Goal: Task Accomplishment & Management: Use online tool/utility

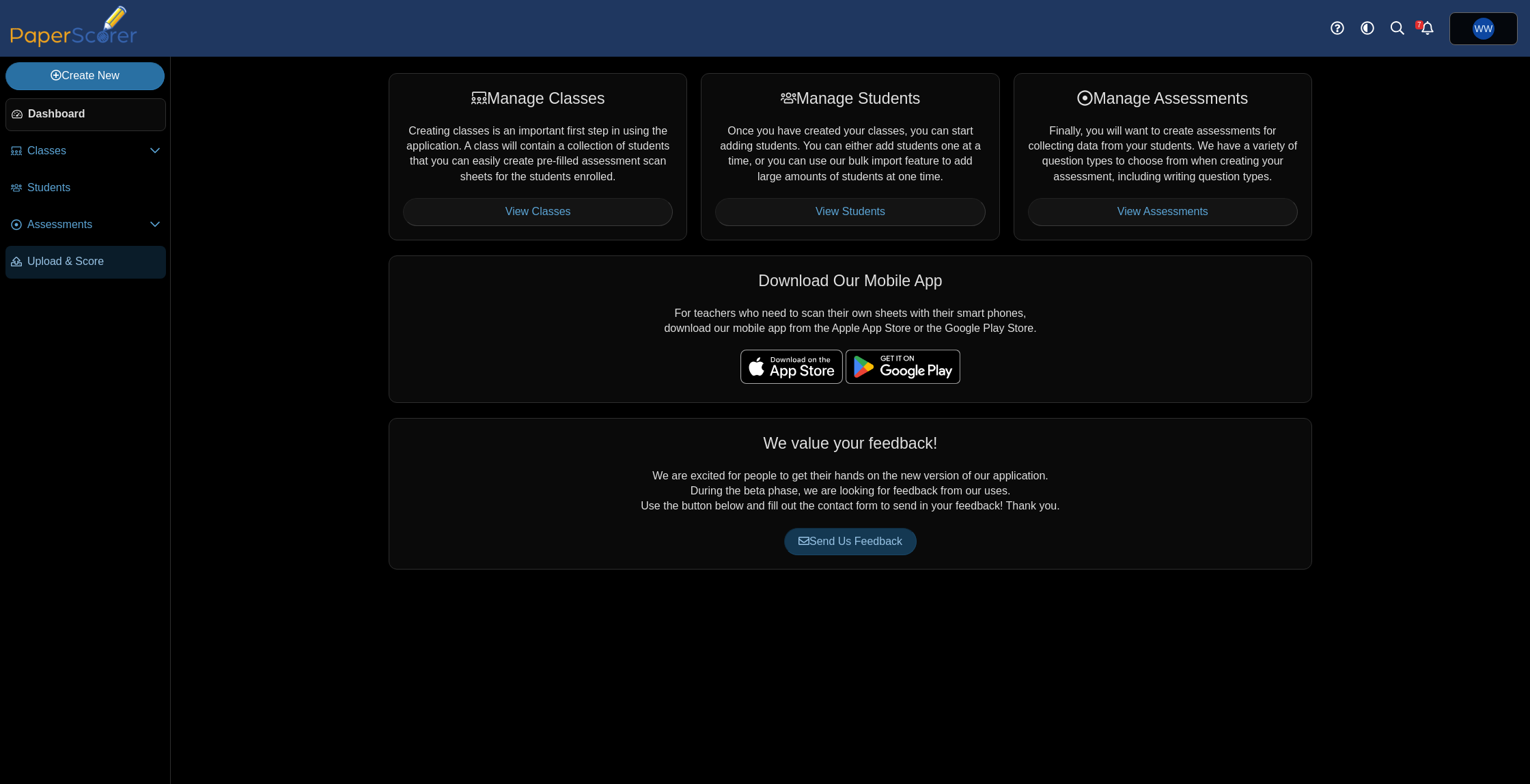
drag, startPoint x: 40, startPoint y: 282, endPoint x: 38, endPoint y: 268, distance: 14.1
click at [39, 277] on ul "Dashboard Classes" at bounding box center [85, 191] width 170 height 196
click at [38, 268] on span "Upload & Score" at bounding box center [94, 261] width 133 height 15
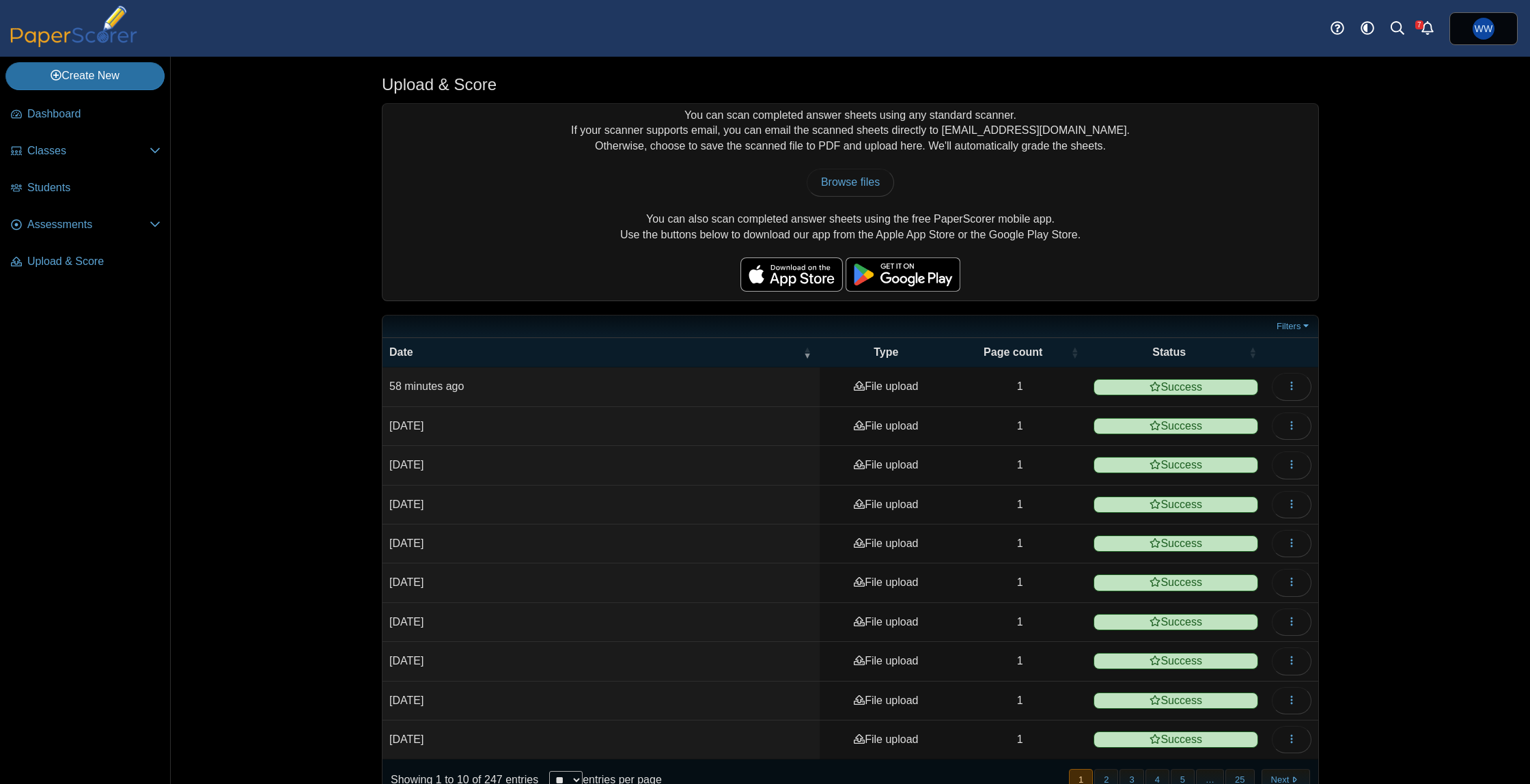
click at [852, 196] on div "You can scan completed answer sheets using any standard scanner. If your scanne…" at bounding box center [851, 202] width 936 height 196
click at [849, 184] on span "Browse files" at bounding box center [850, 182] width 58 height 12
type input "**********"
drag, startPoint x: 45, startPoint y: 225, endPoint x: 72, endPoint y: 227, distance: 27.1
click at [45, 225] on span "Assessments" at bounding box center [88, 225] width 122 height 15
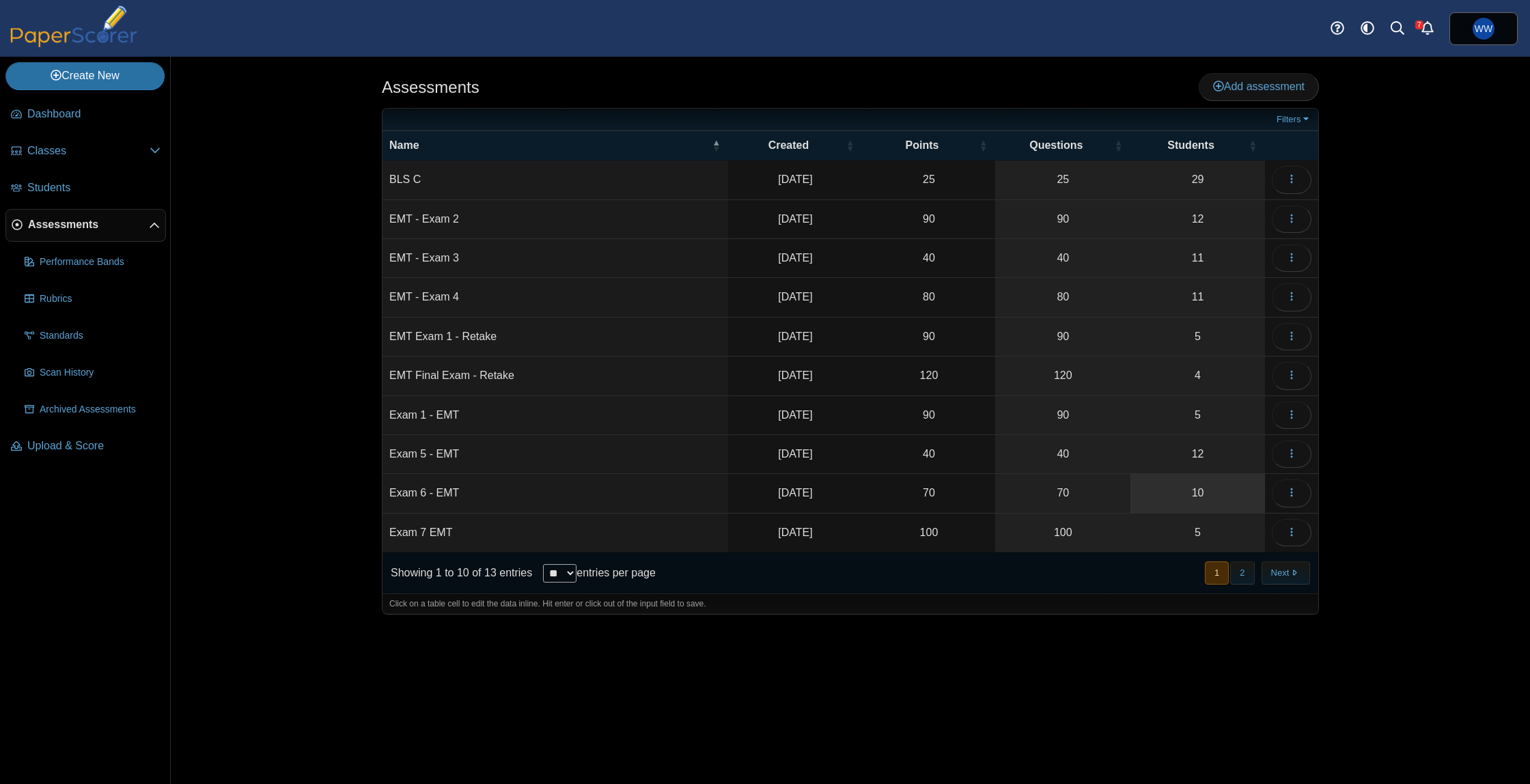
click at [1189, 487] on link "10" at bounding box center [1198, 493] width 134 height 38
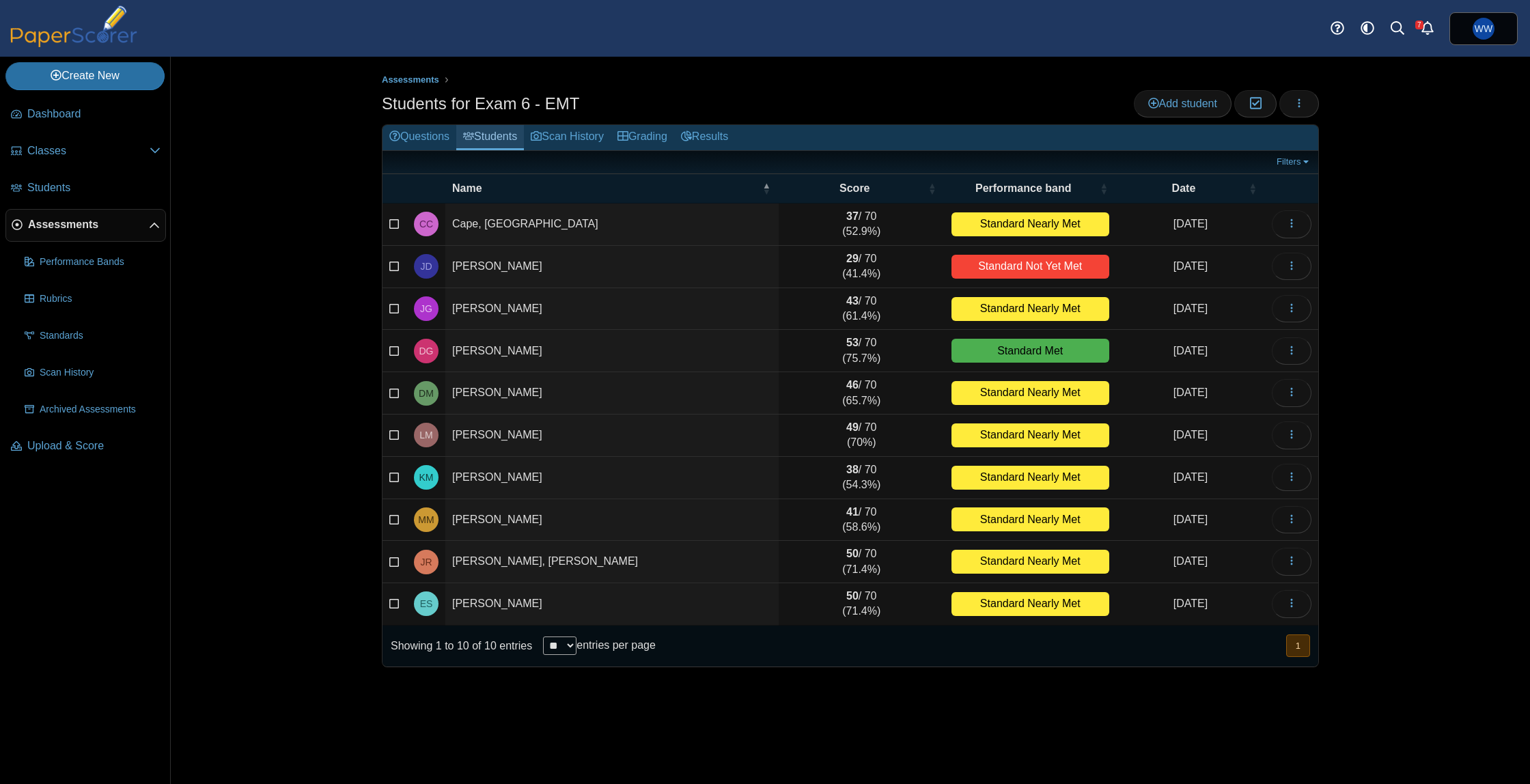
click at [509, 136] on link "Students" at bounding box center [490, 137] width 68 height 25
click at [566, 136] on link "Scan History" at bounding box center [568, 137] width 87 height 25
click at [611, 131] on link "Scan History" at bounding box center [568, 137] width 87 height 25
click at [627, 131] on icon at bounding box center [622, 136] width 11 height 11
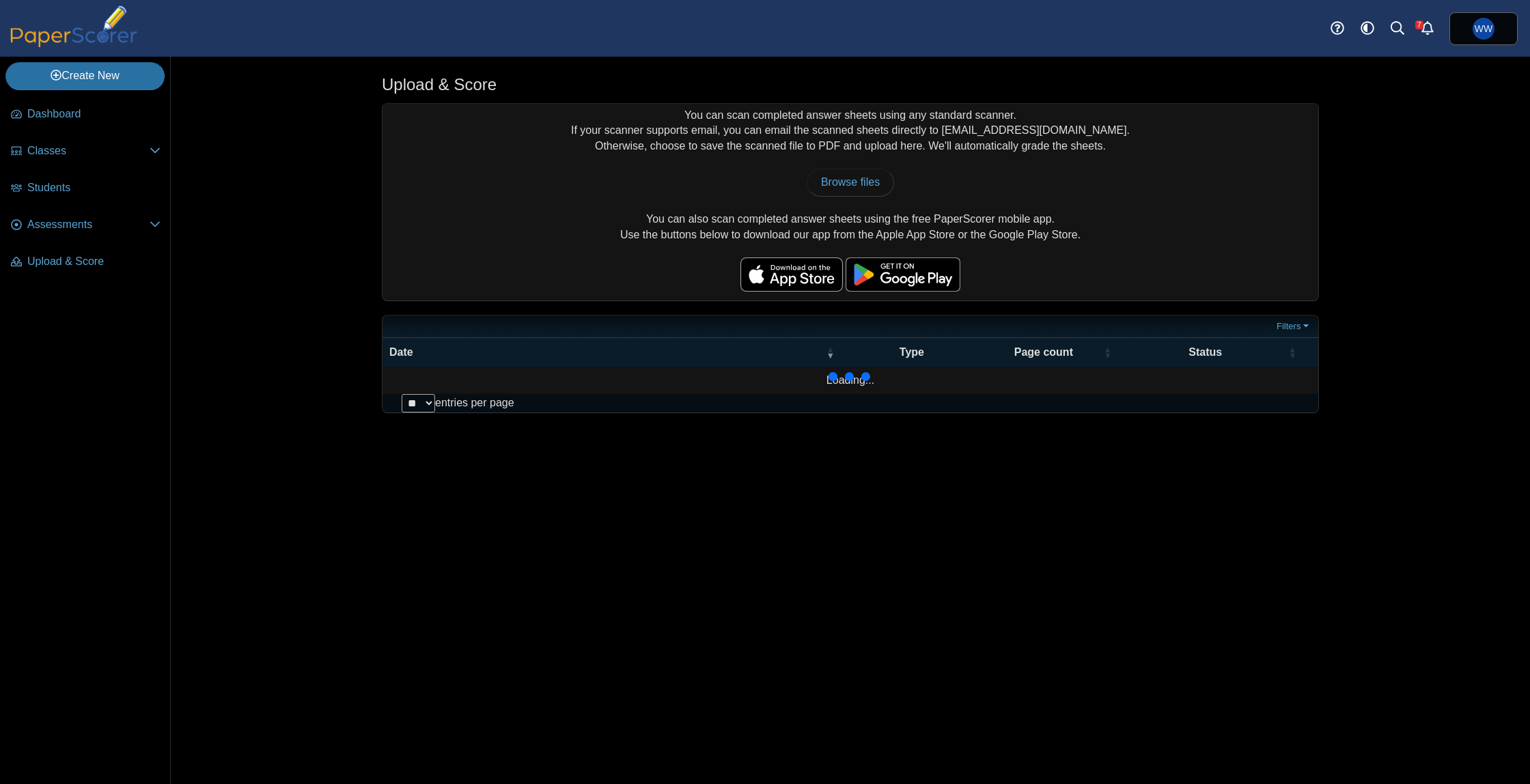
scroll to position [5767, 0]
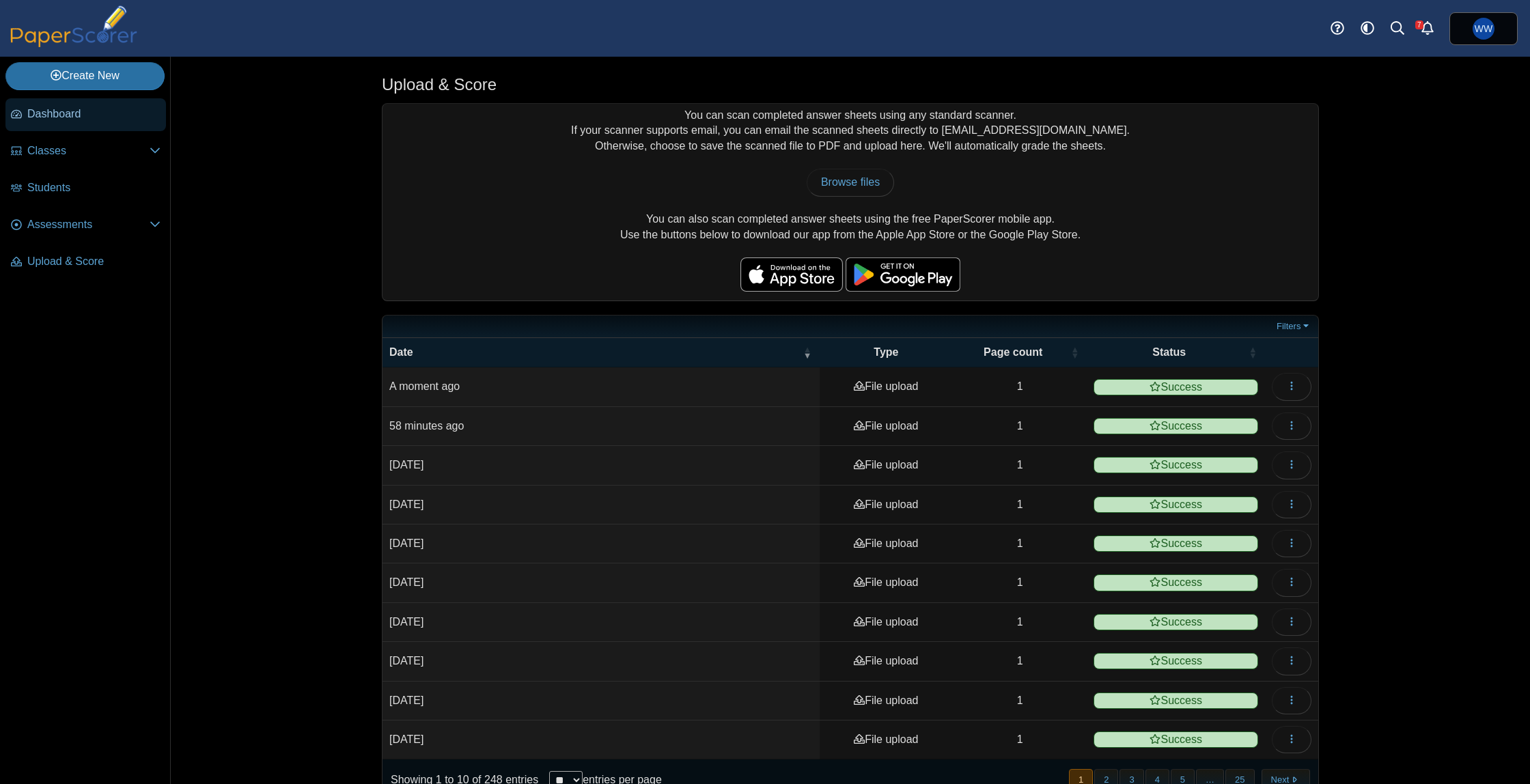
click at [22, 120] on icon at bounding box center [16, 113] width 11 height 11
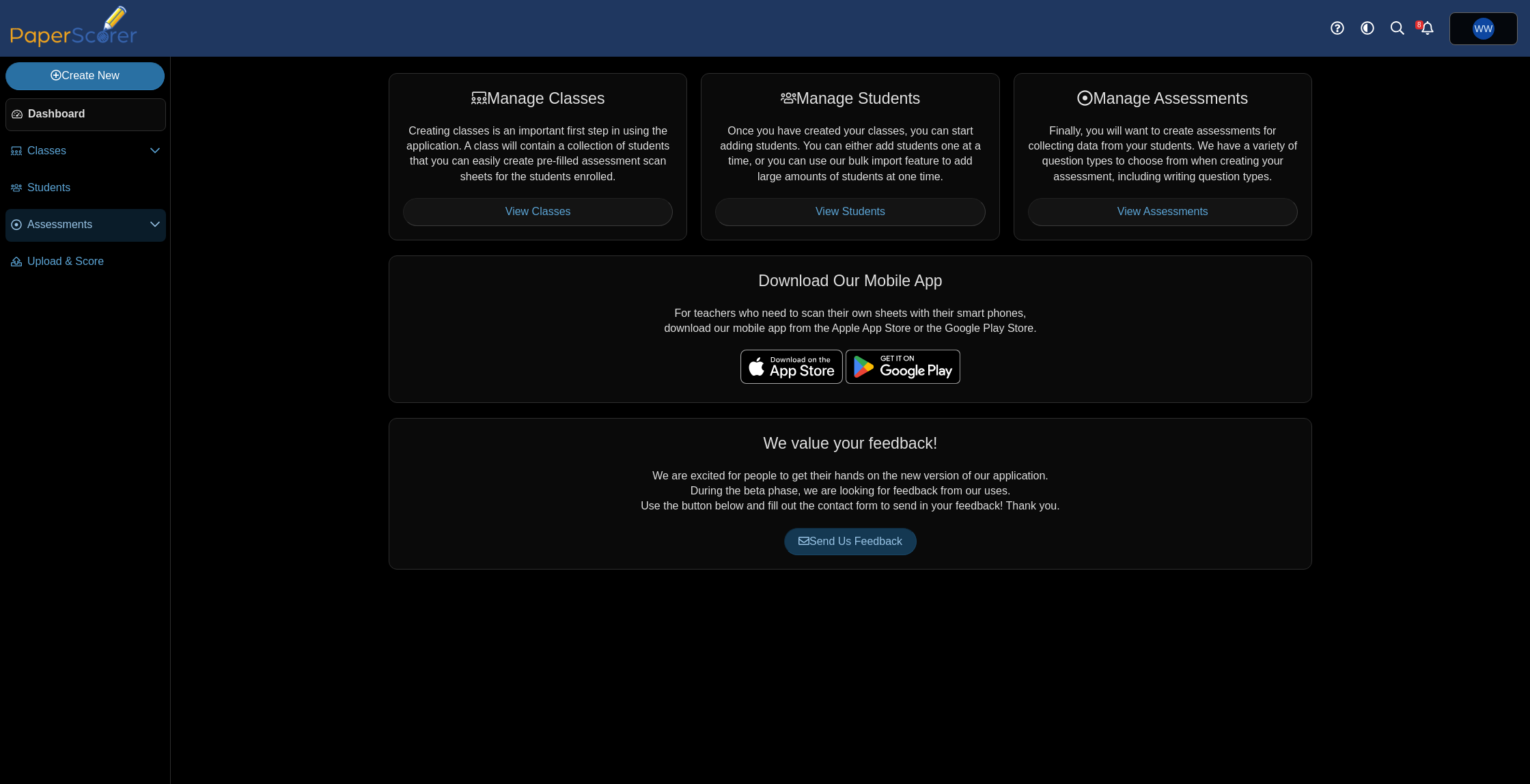
click at [97, 214] on link "Assessments" at bounding box center [86, 225] width 160 height 32
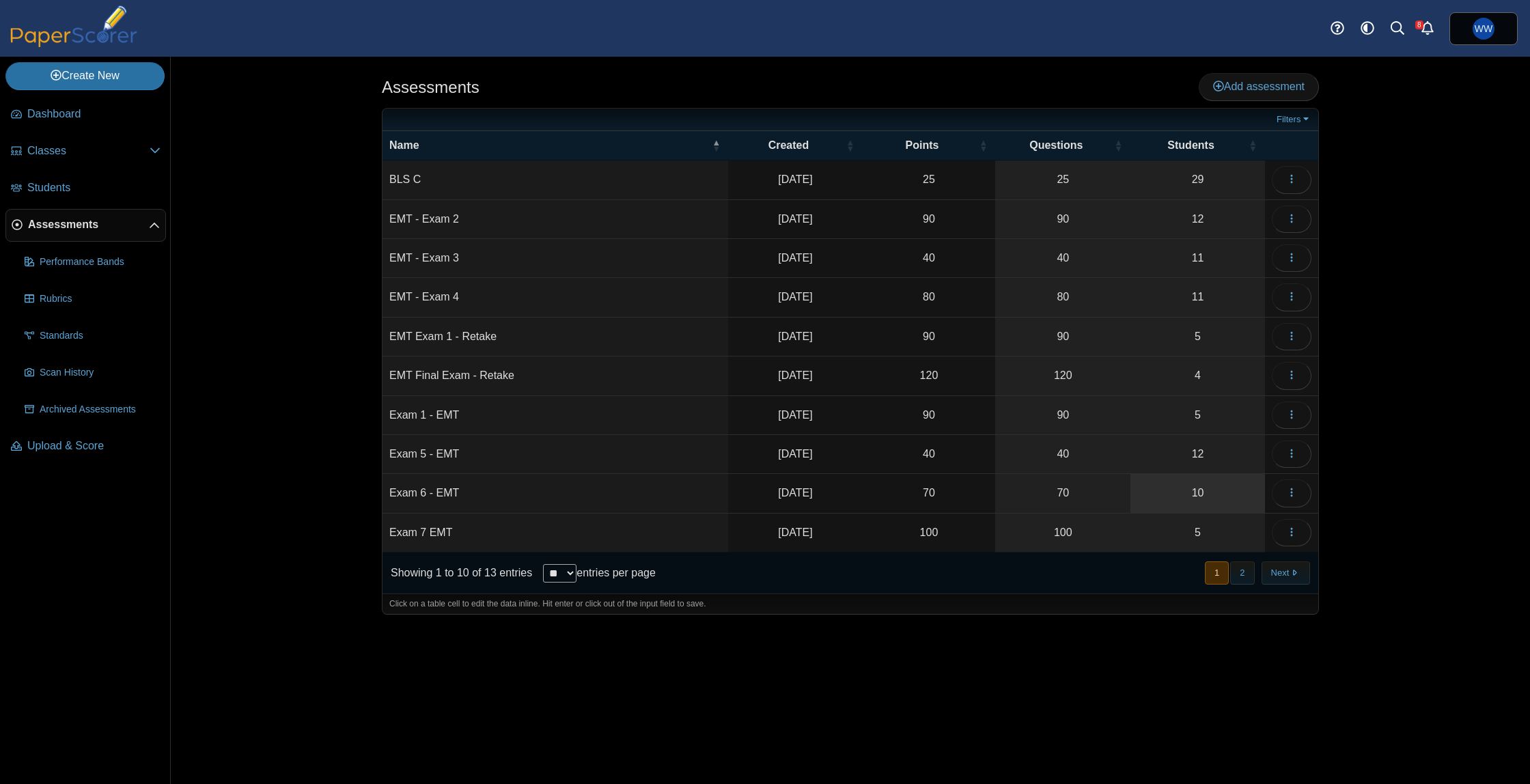
click at [1178, 487] on link "10" at bounding box center [1198, 493] width 134 height 38
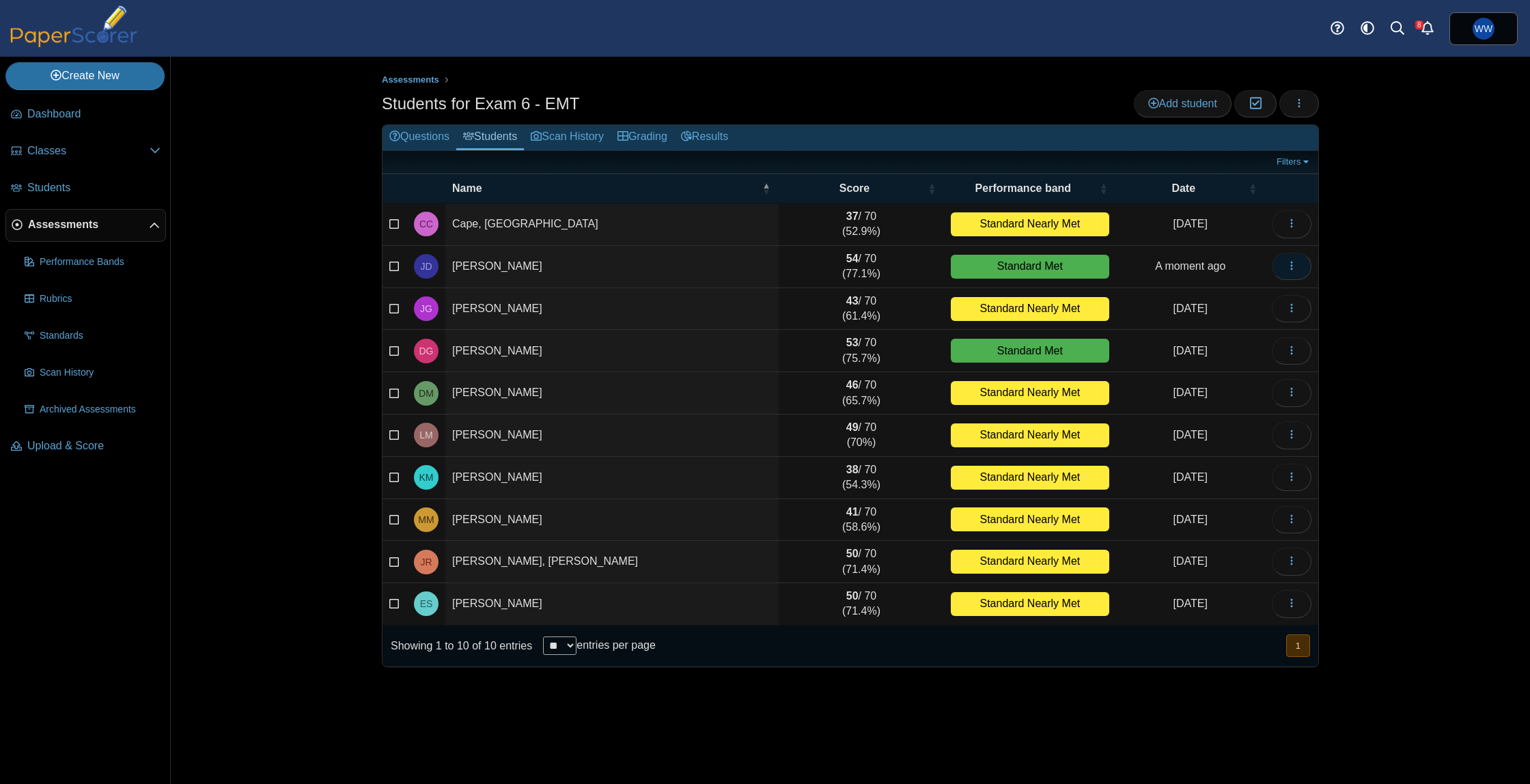
click at [1274, 267] on button "button" at bounding box center [1292, 266] width 40 height 27
click at [1283, 108] on button "button" at bounding box center [1299, 104] width 40 height 27
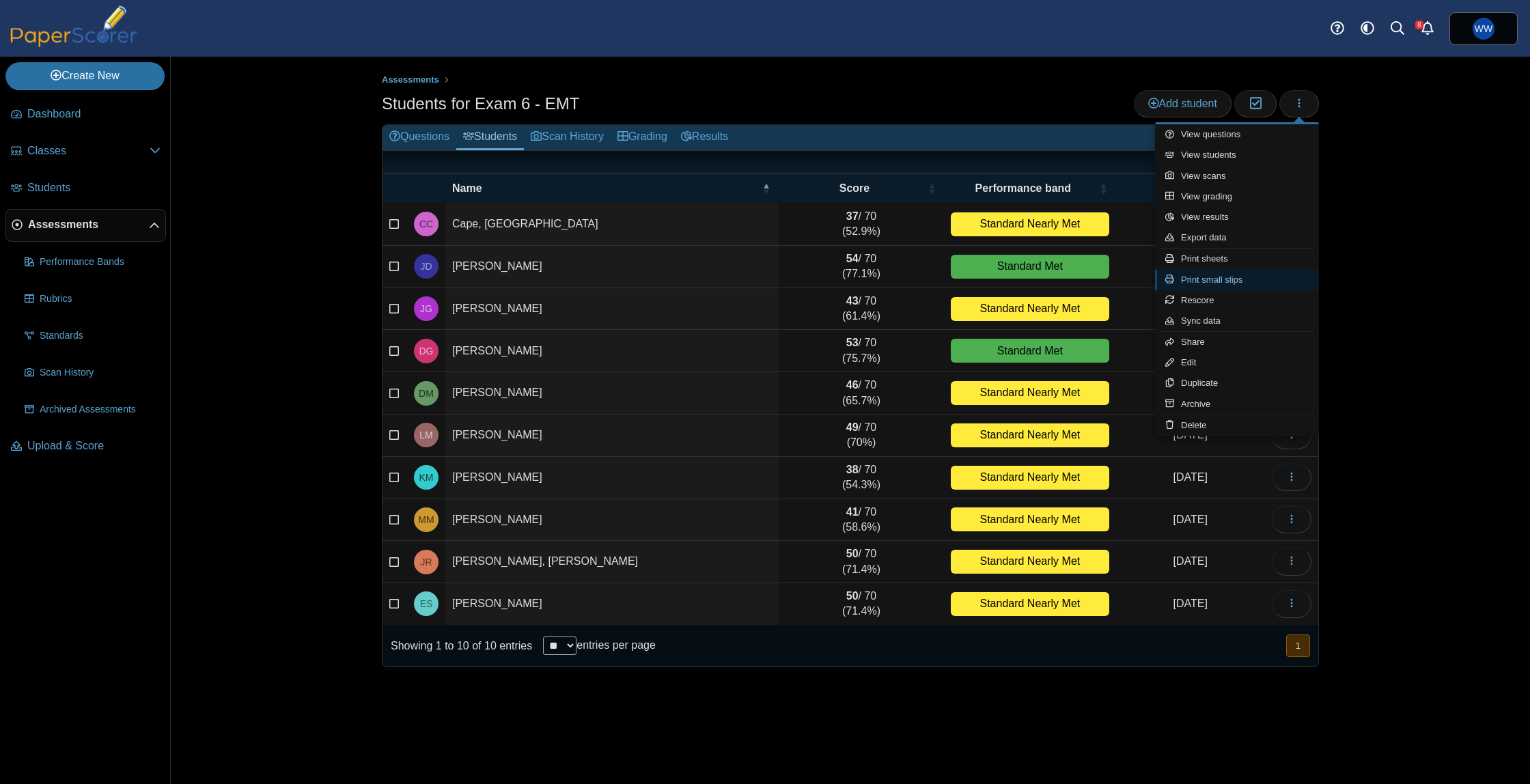
click at [1160, 278] on link "Print small slips" at bounding box center [1237, 280] width 164 height 20
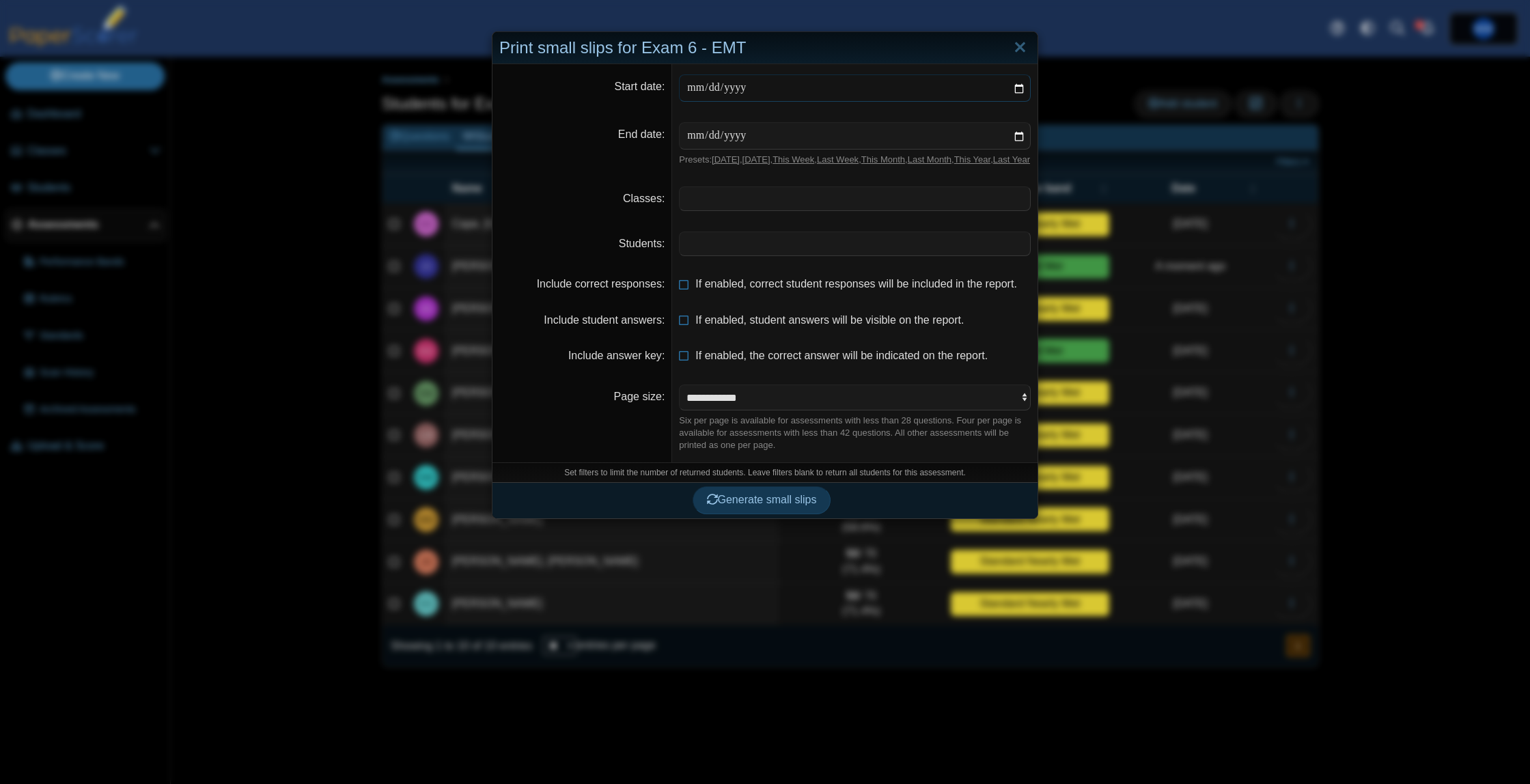
click at [744, 84] on input "date" at bounding box center [854, 88] width 352 height 27
click at [752, 210] on span at bounding box center [854, 199] width 350 height 23
click at [736, 256] on span at bounding box center [854, 244] width 350 height 23
click at [768, 507] on span "Generate small slips" at bounding box center [762, 501] width 110 height 12
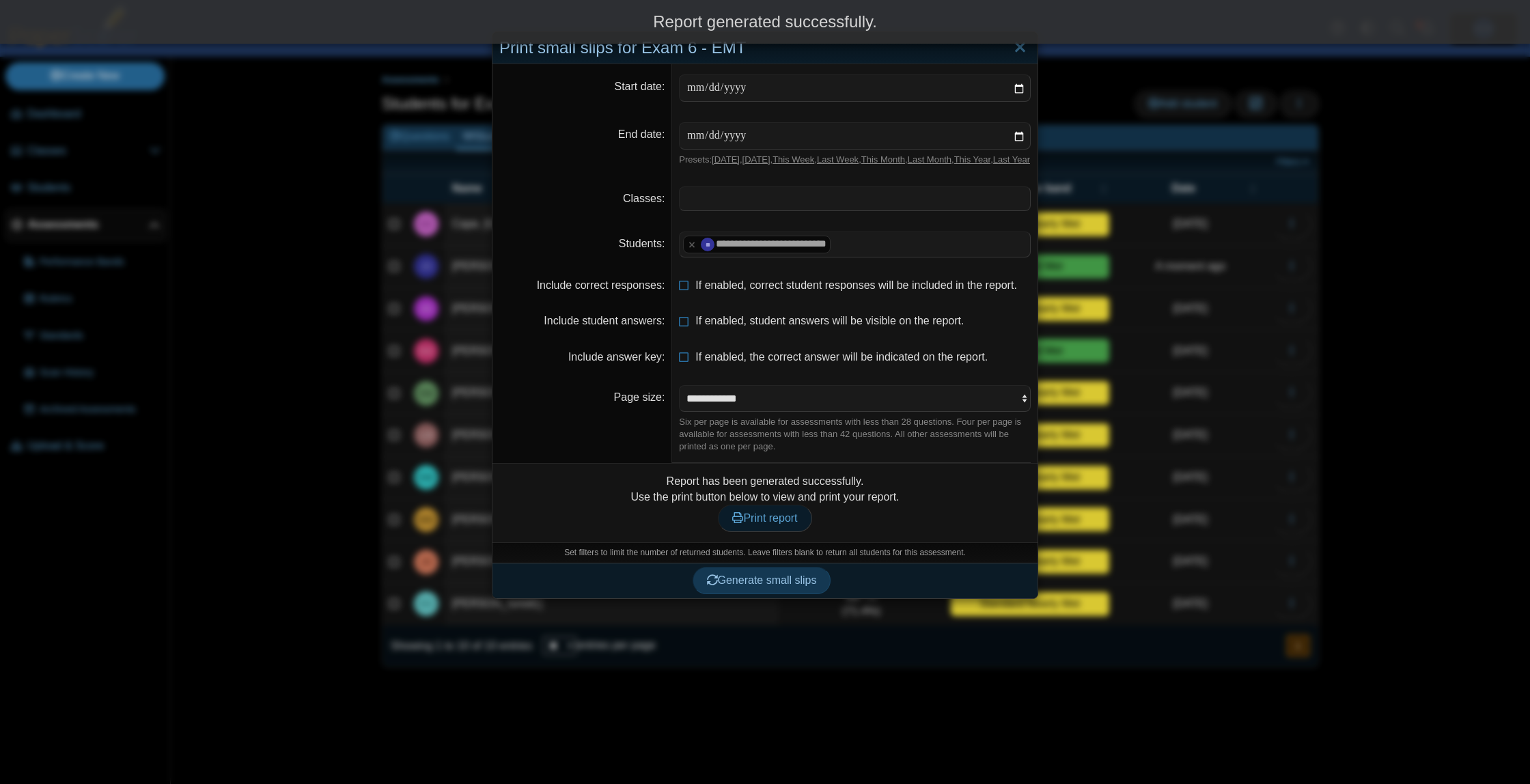
click at [793, 524] on span "Print report" at bounding box center [765, 518] width 65 height 12
